Goal: Information Seeking & Learning: Learn about a topic

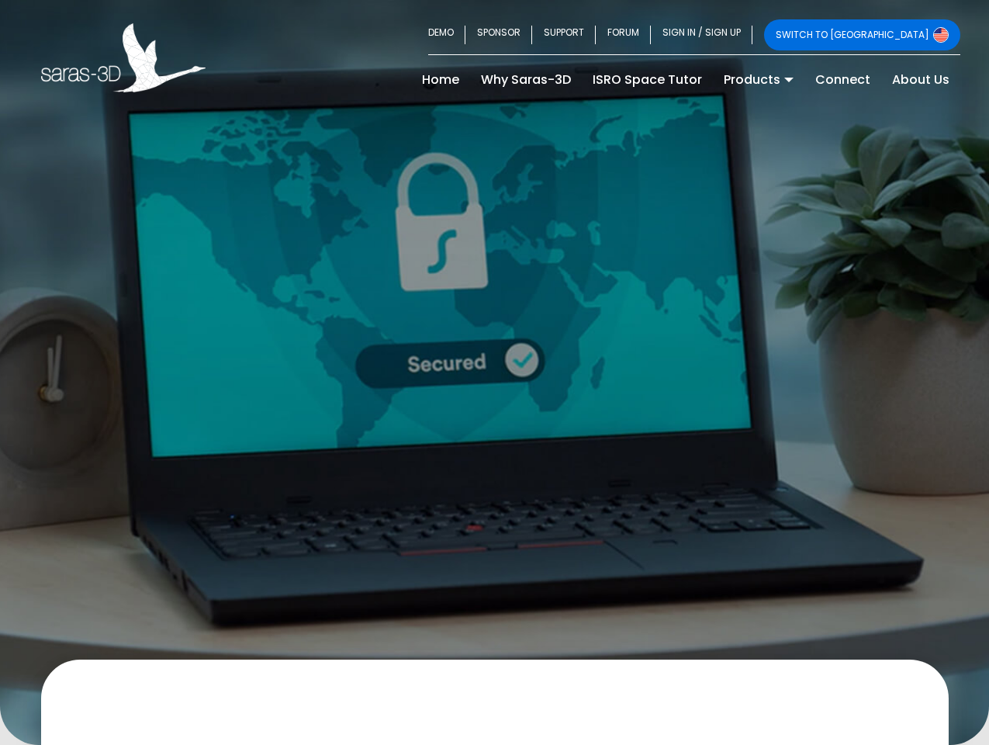
click at [494, 372] on div at bounding box center [494, 372] width 989 height 745
